Goal: Browse casually: Explore the website without a specific task or goal

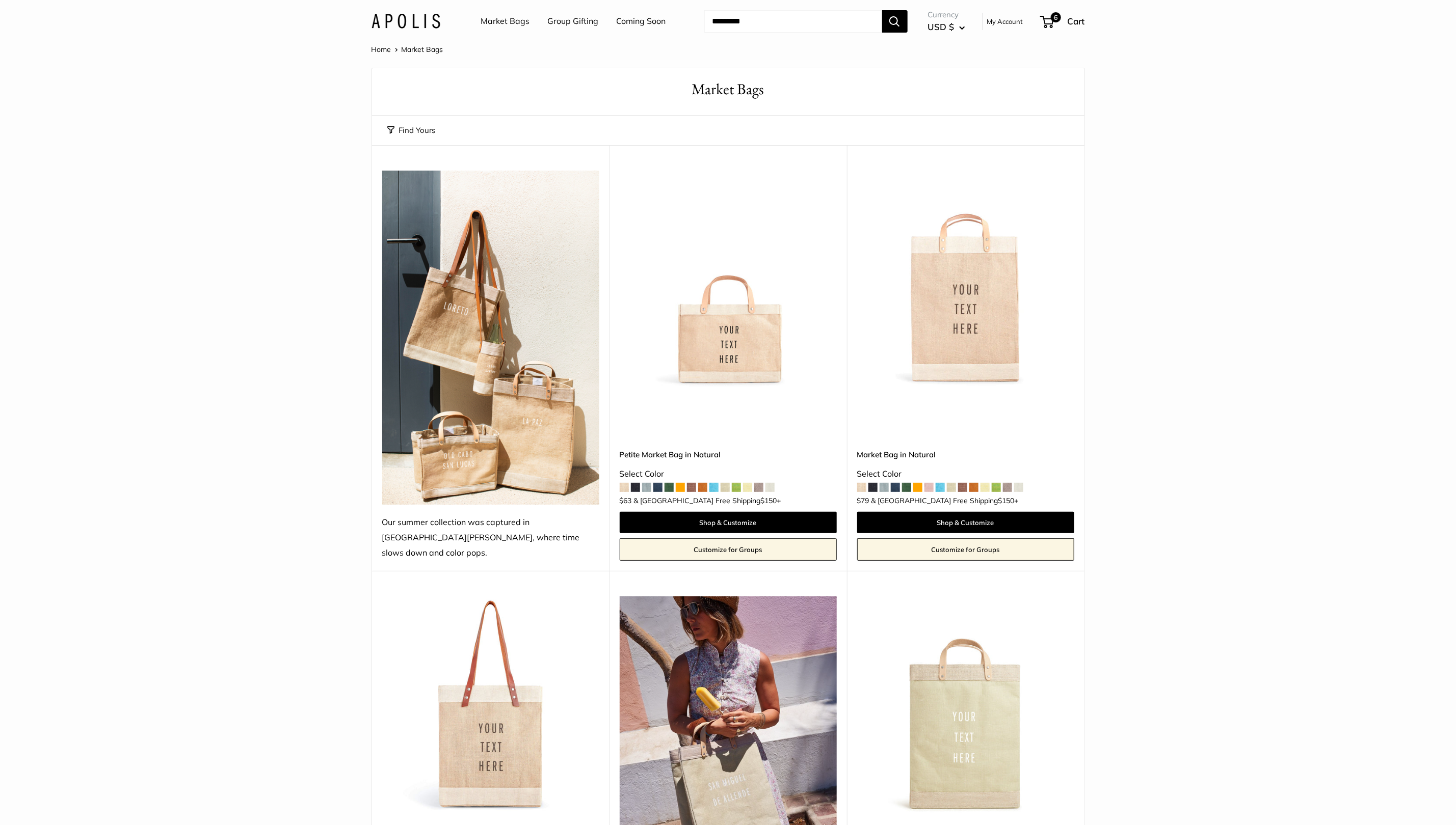
click at [503, 23] on link "Market Bags" at bounding box center [505, 21] width 49 height 15
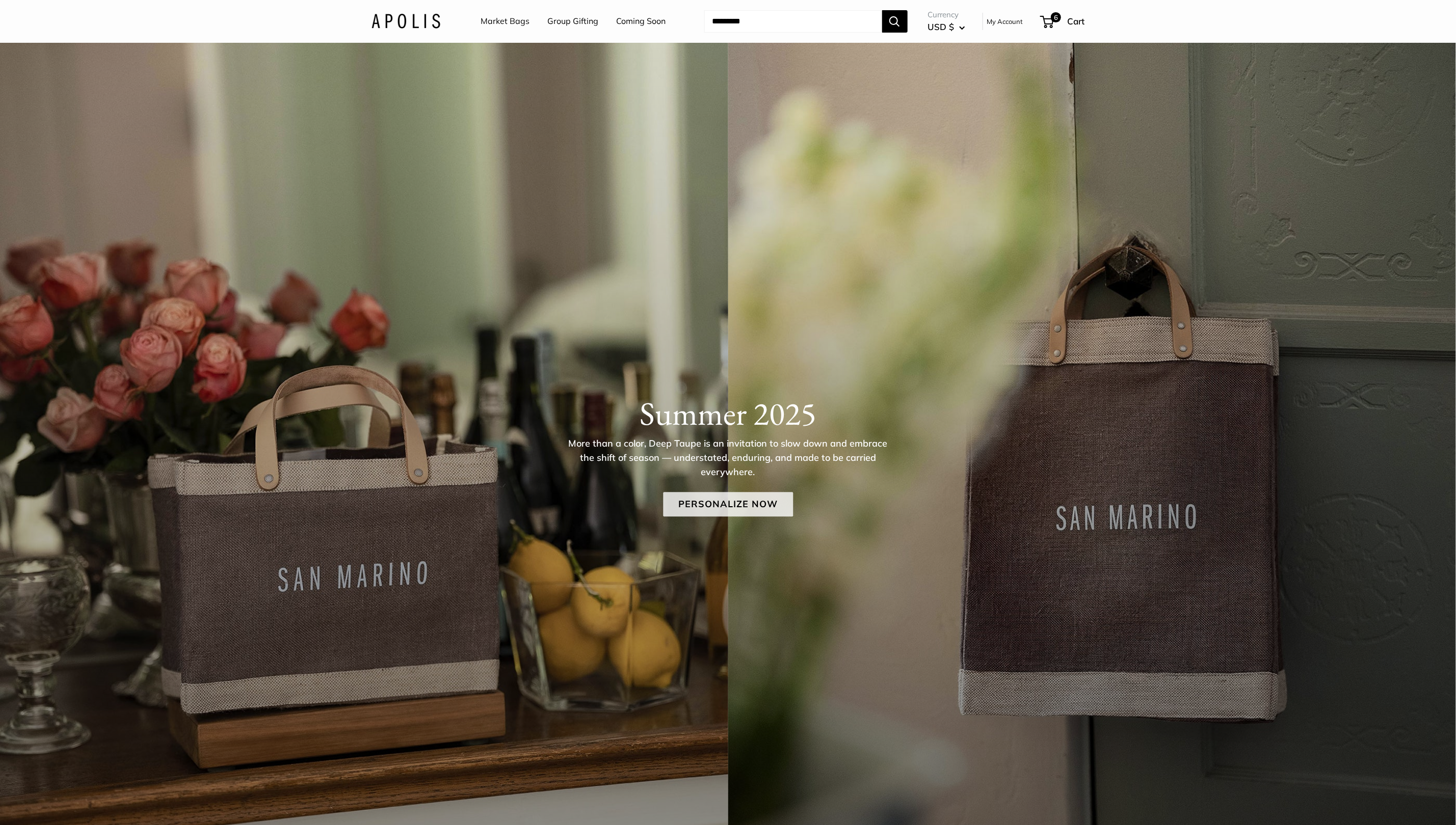
click at [718, 508] on link "Personalize Now" at bounding box center [728, 504] width 130 height 25
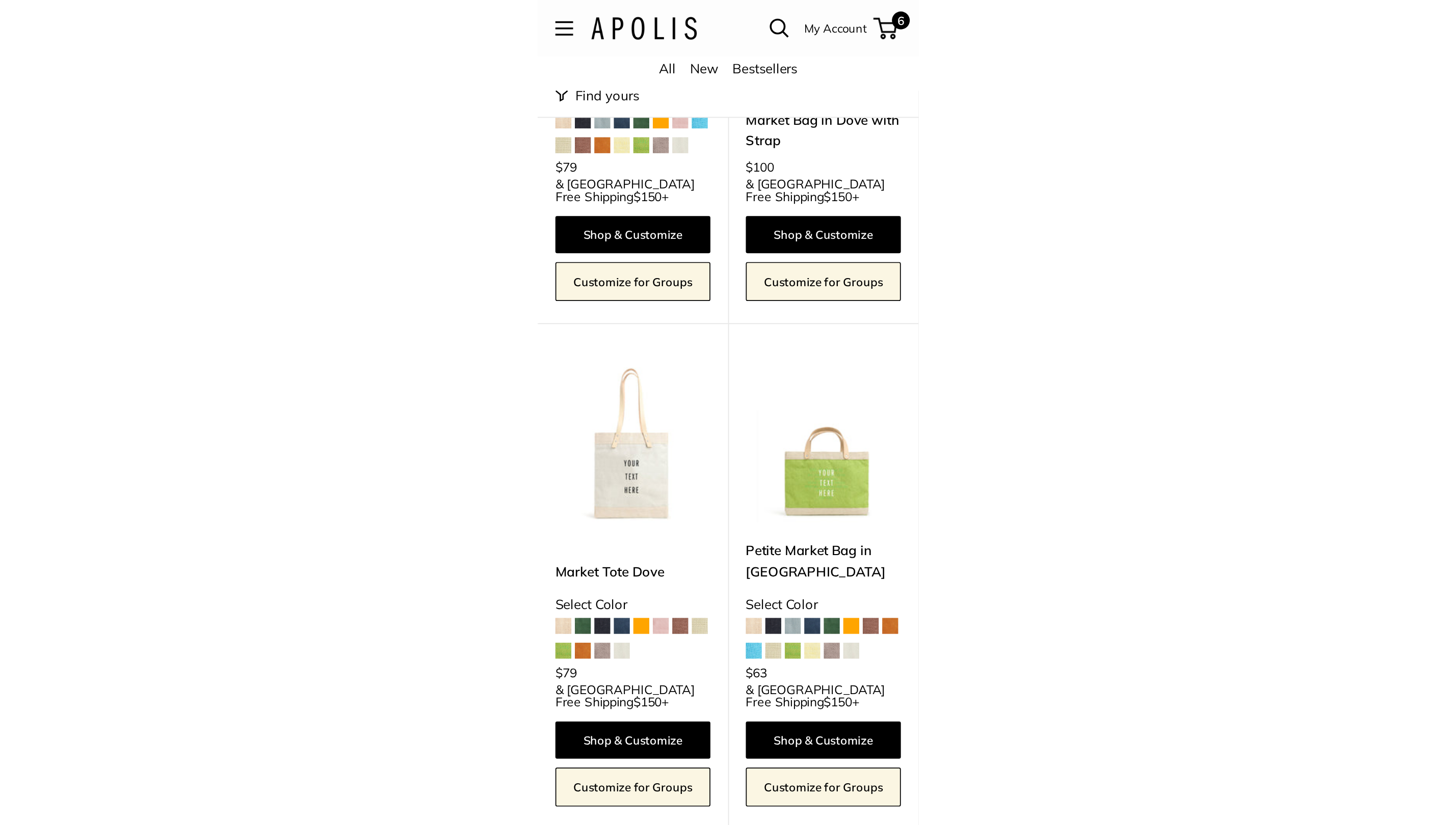
scroll to position [1926, 0]
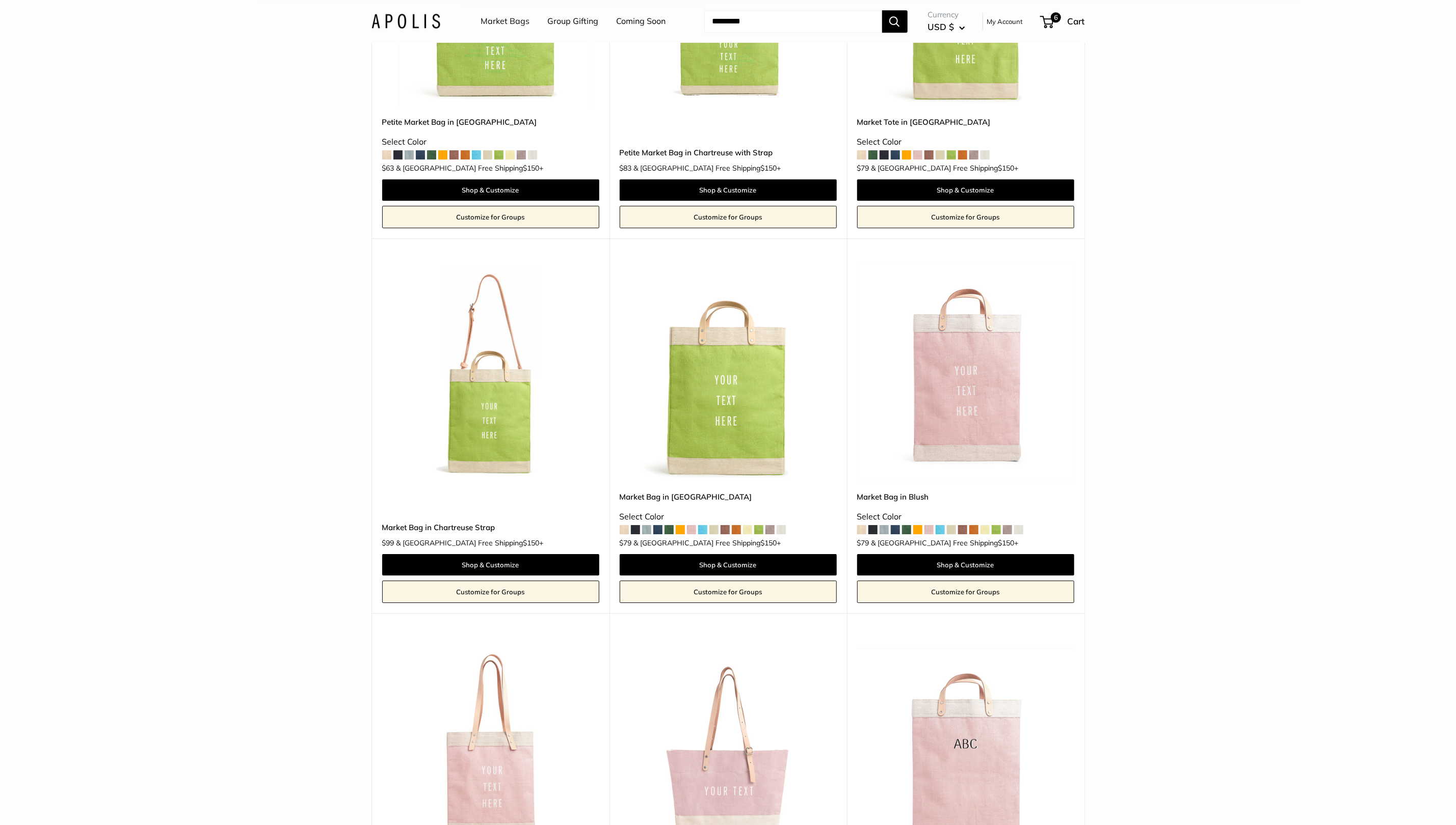
drag, startPoint x: 1080, startPoint y: 581, endPoint x: 1057, endPoint y: 575, distance: 23.8
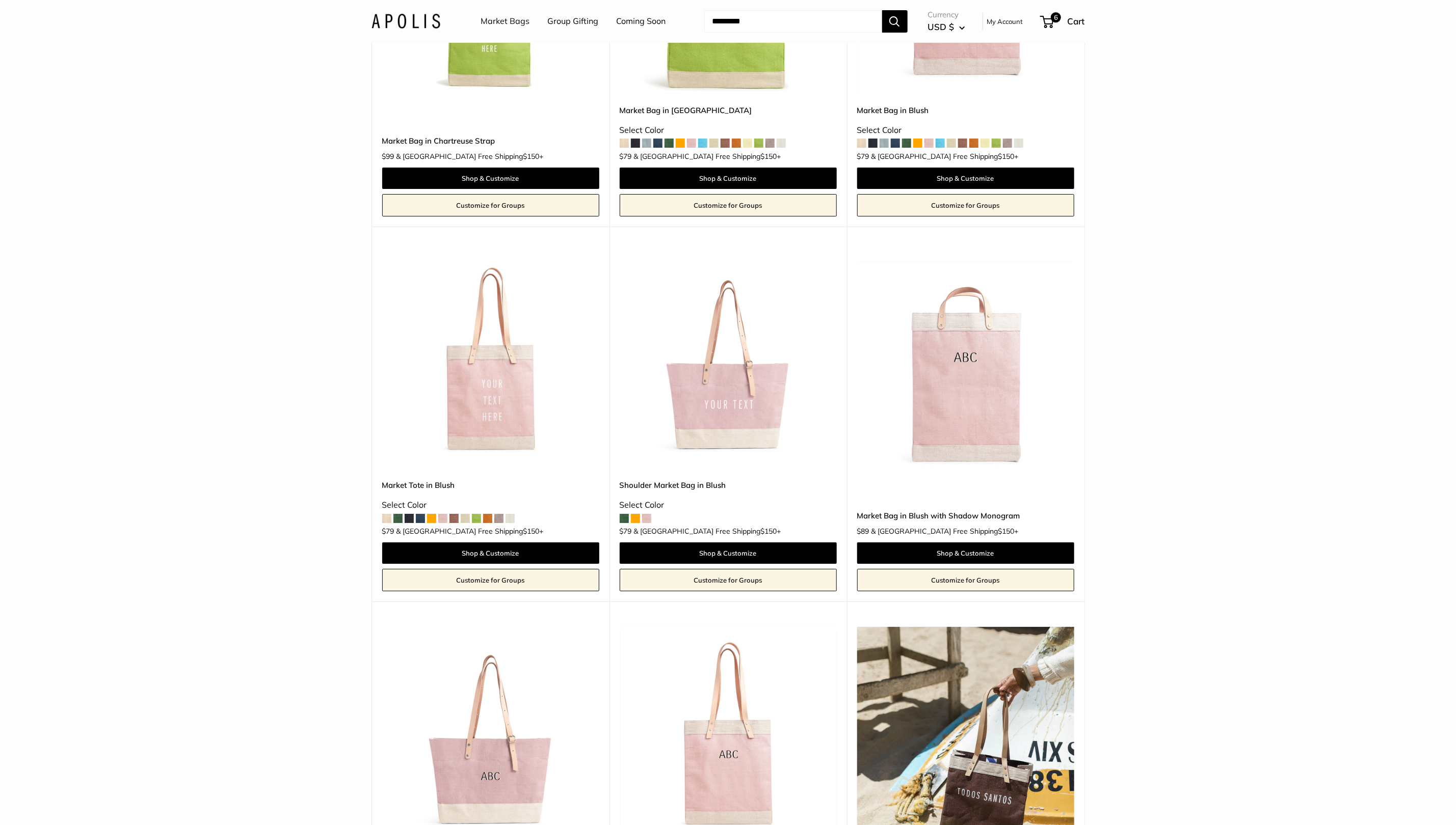
scroll to position [2317, 0]
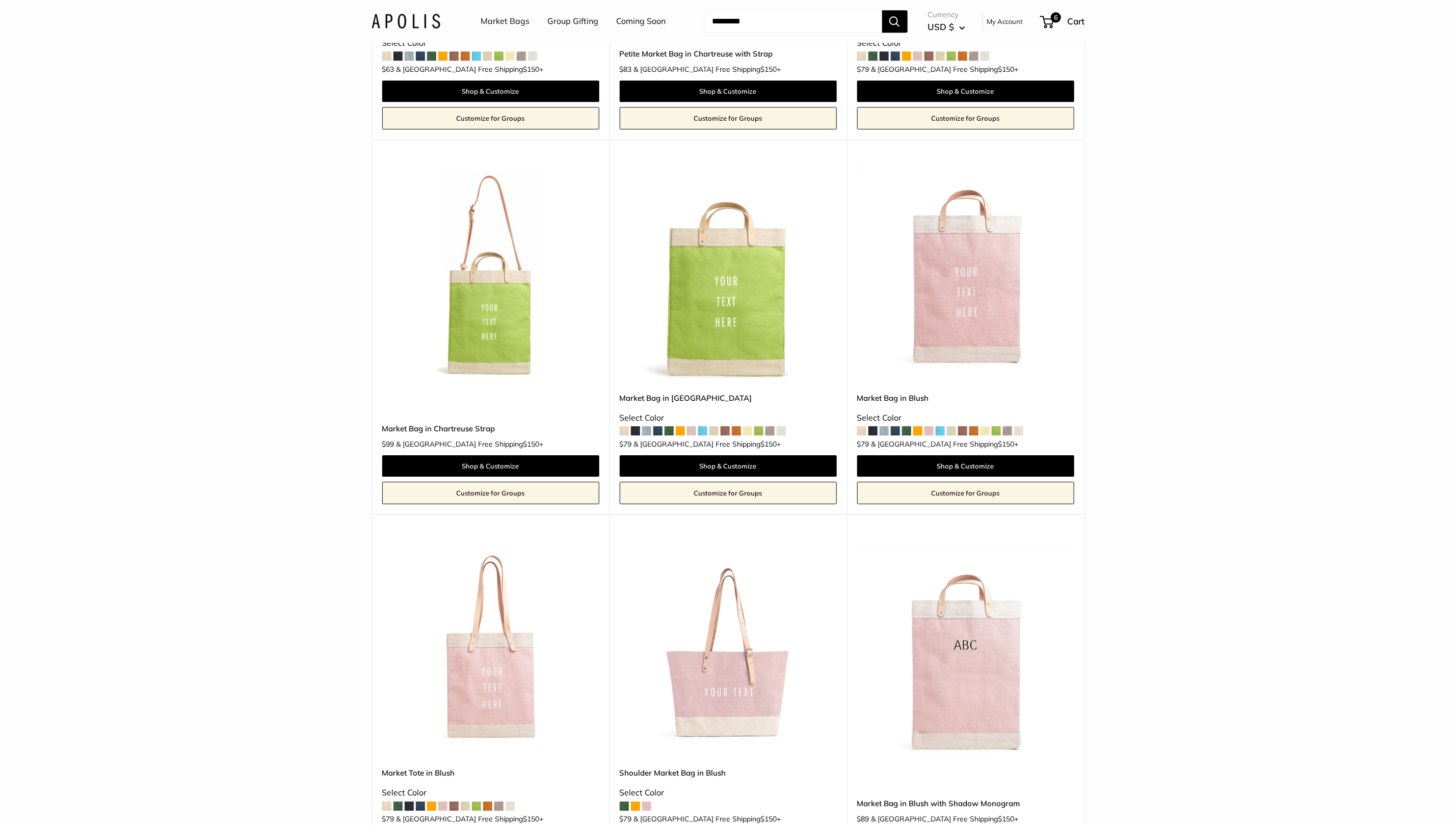
click at [244, 394] on section "Home More than a color, Deep Taupe is an invitation to slow down and embrace th…" at bounding box center [728, 832] width 1456 height 6211
